Goal: Task Accomplishment & Management: Complete application form

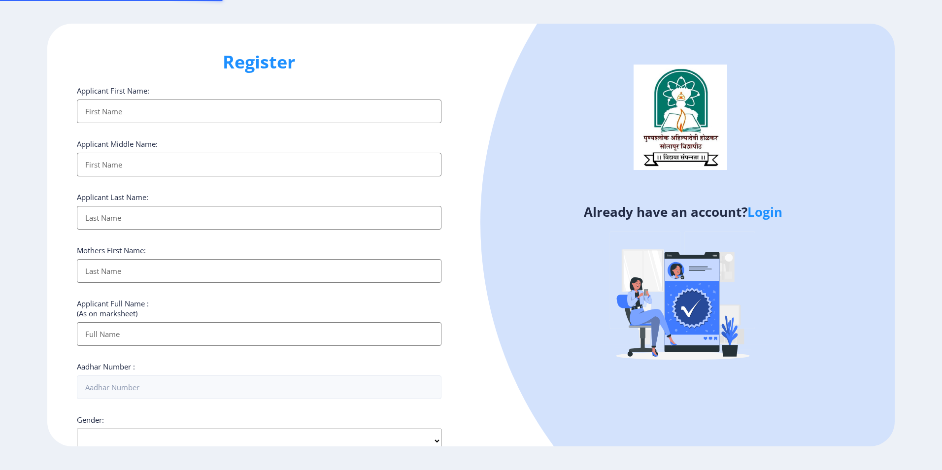
select select
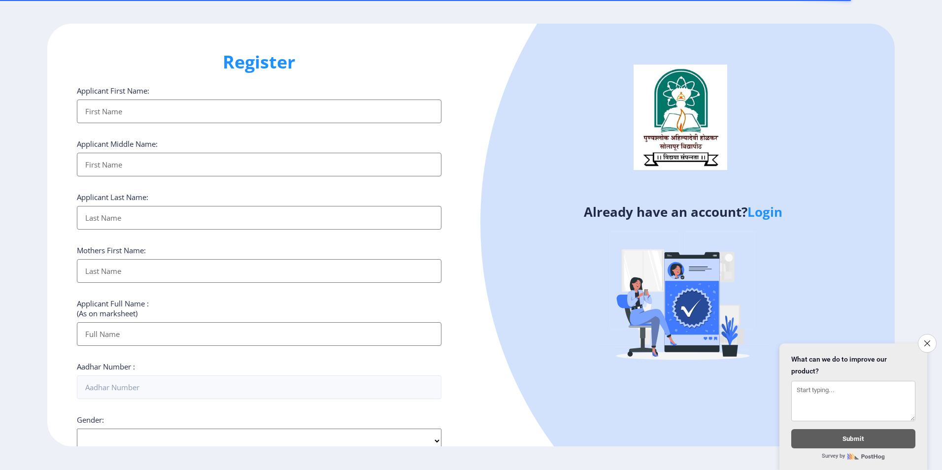
click at [764, 212] on link "Login" at bounding box center [764, 212] width 35 height 18
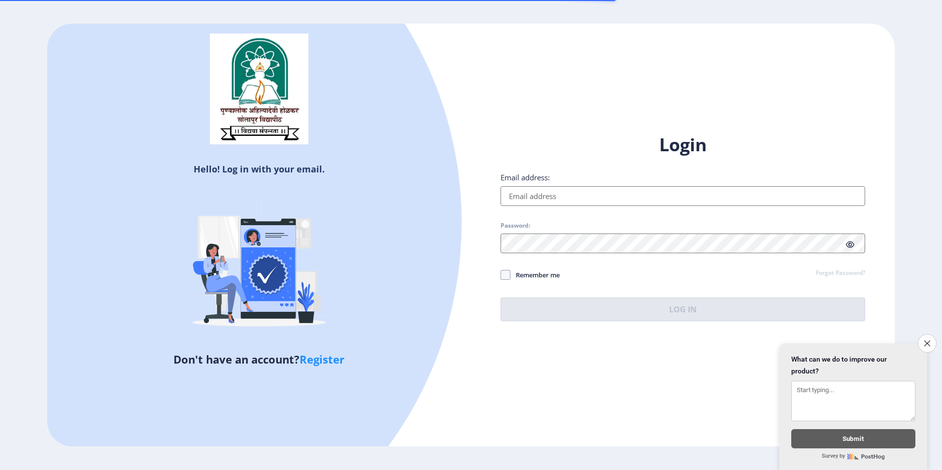
click at [573, 200] on input "Email address:" at bounding box center [683, 196] width 365 height 20
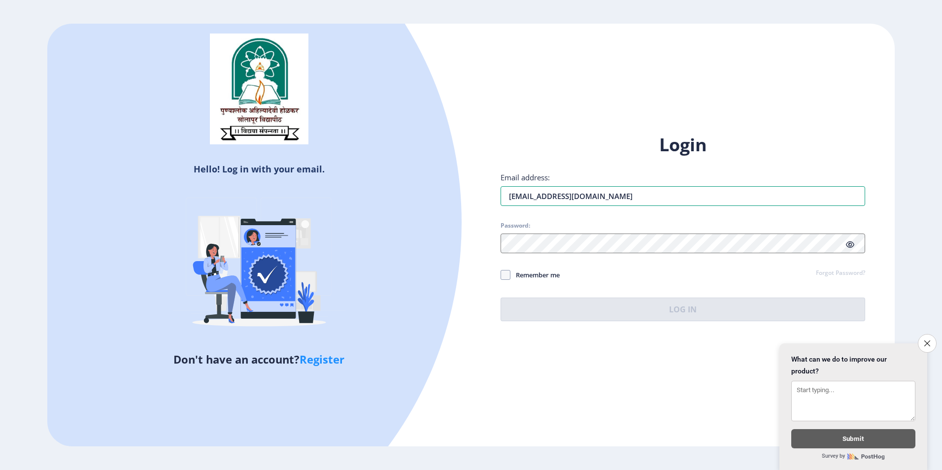
type input "[EMAIL_ADDRESS][DOMAIN_NAME]"
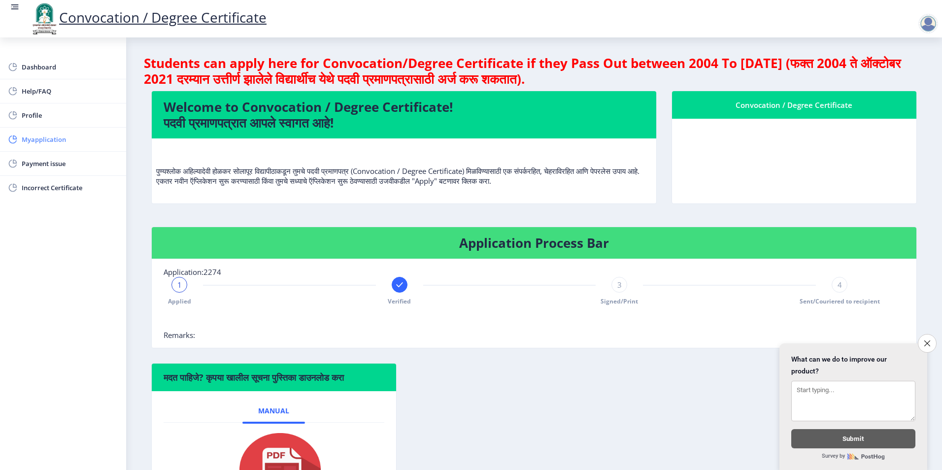
click at [43, 142] on span "Myapplication" at bounding box center [70, 140] width 97 height 12
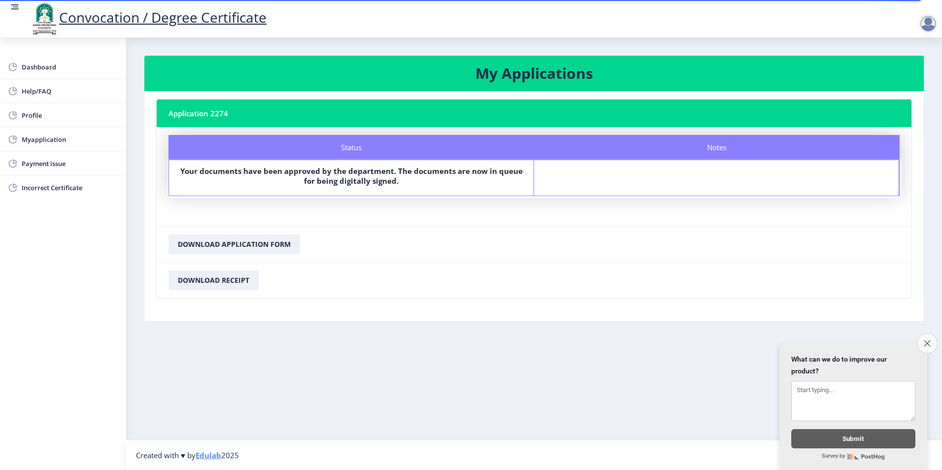
click at [926, 340] on icon "Close survey" at bounding box center [927, 343] width 6 height 6
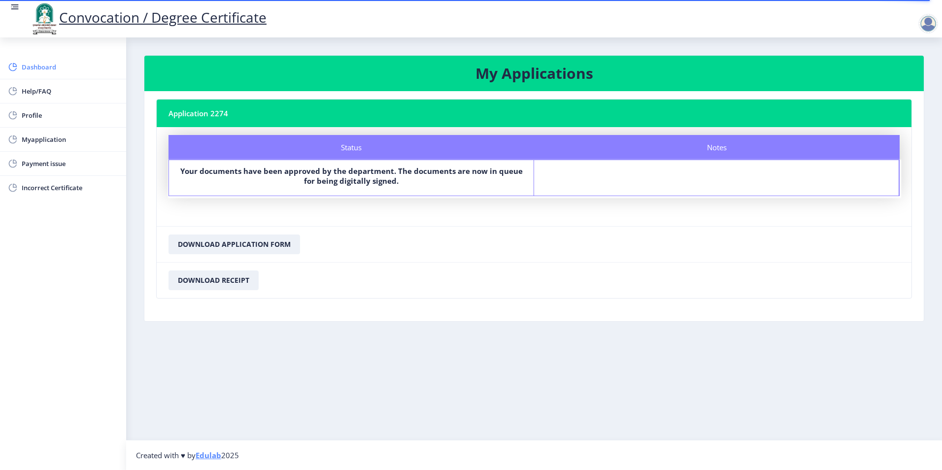
click at [85, 72] on span "Dashboard" at bounding box center [70, 67] width 97 height 12
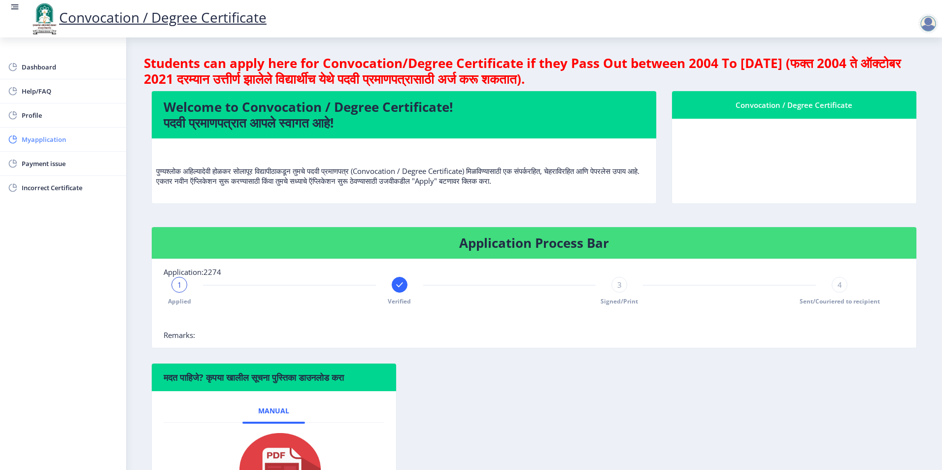
click at [62, 135] on span "Myapplication" at bounding box center [70, 140] width 97 height 12
